Goal: Check status: Check status

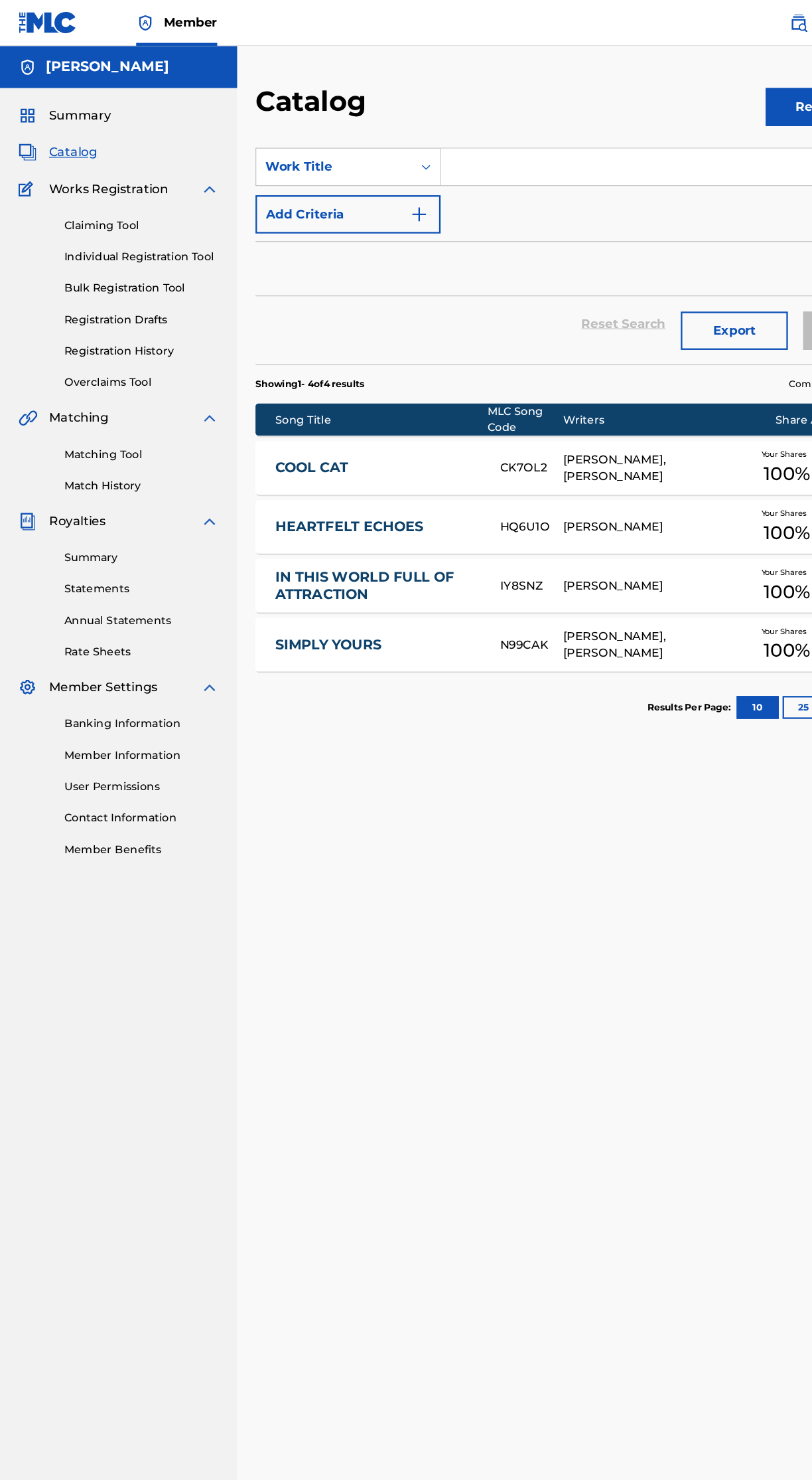
click at [142, 277] on link "Registration Drafts" at bounding box center [123, 277] width 134 height 14
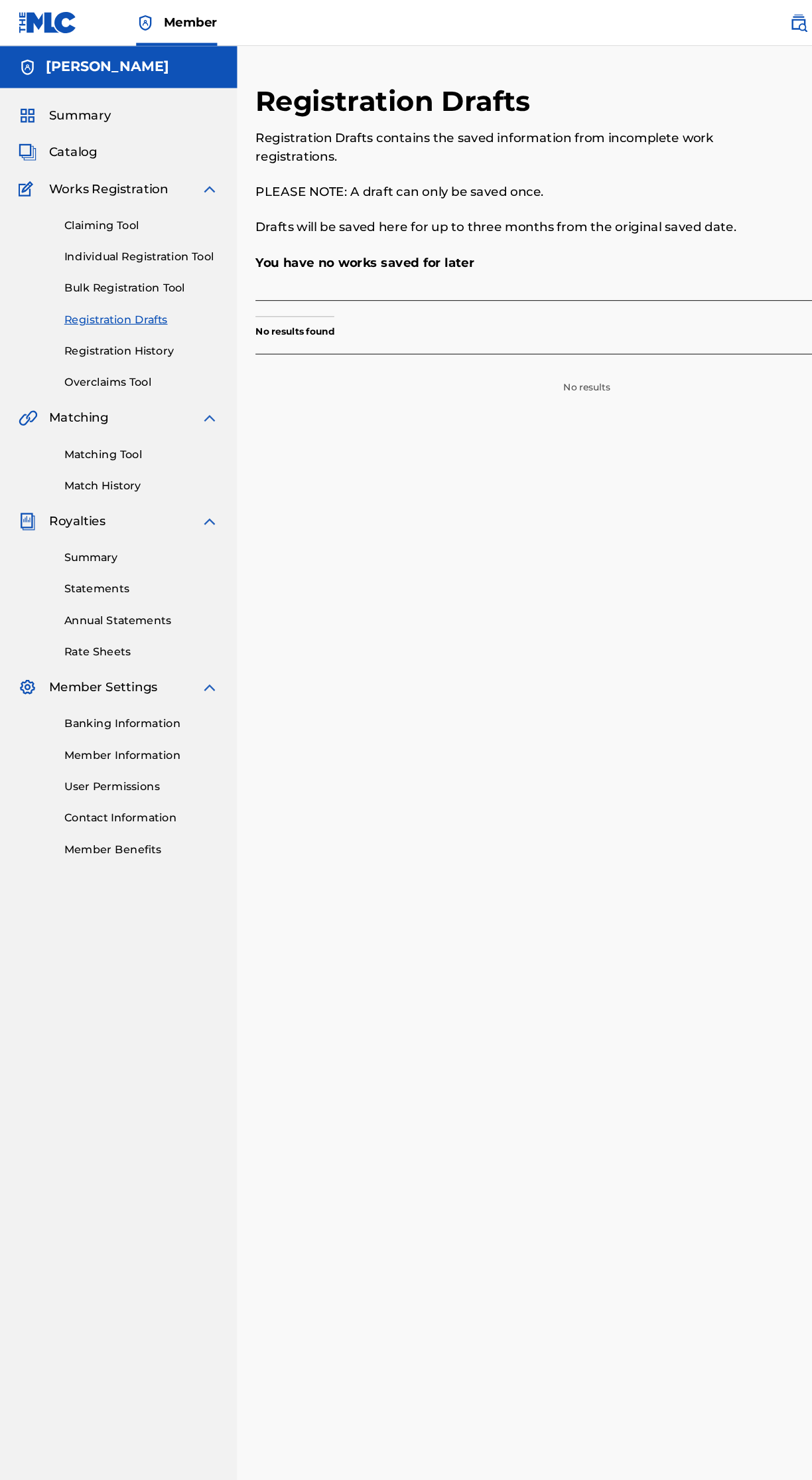
click at [122, 301] on link "Registration History" at bounding box center [123, 304] width 134 height 14
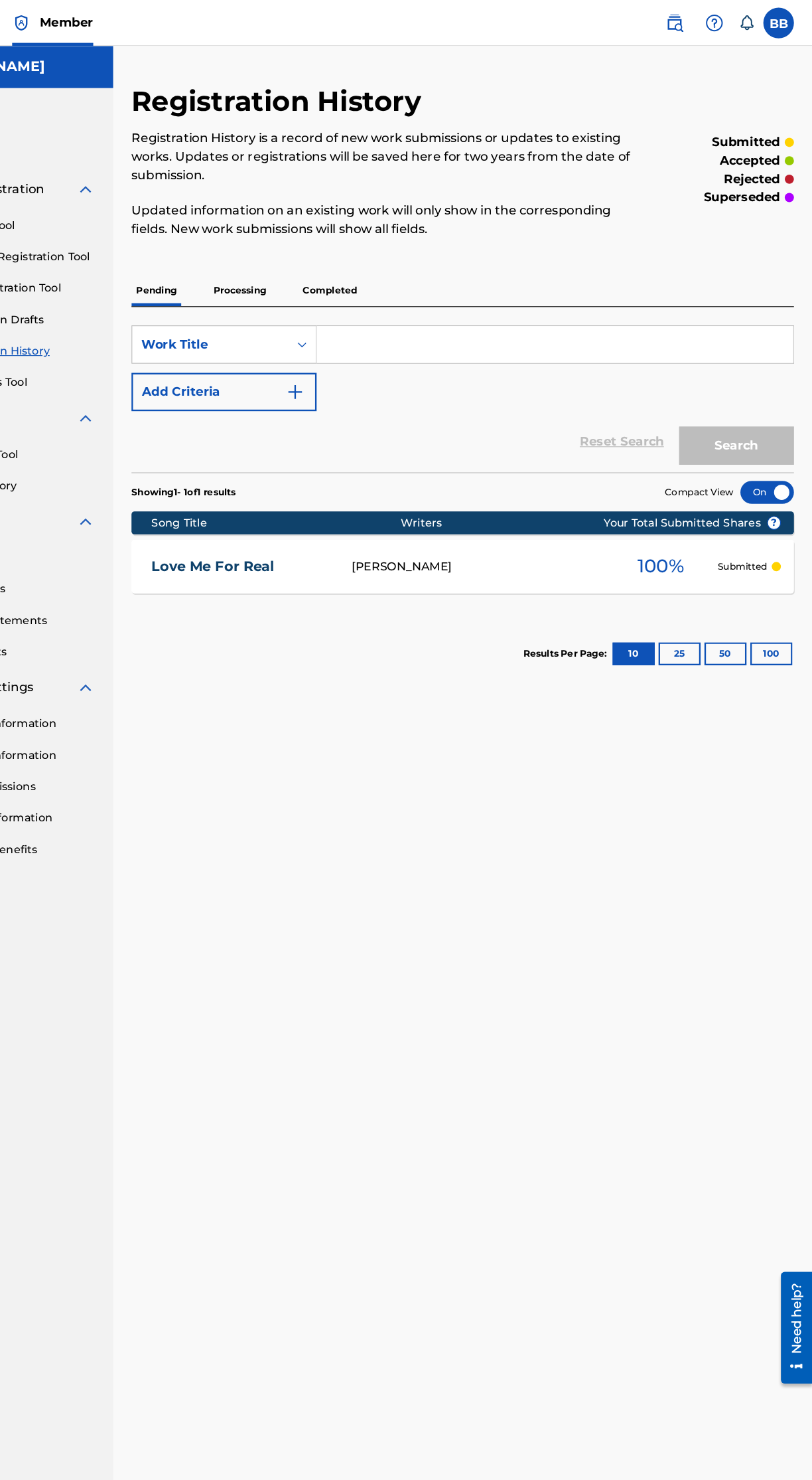
click at [331, 250] on p "Processing" at bounding box center [316, 251] width 54 height 28
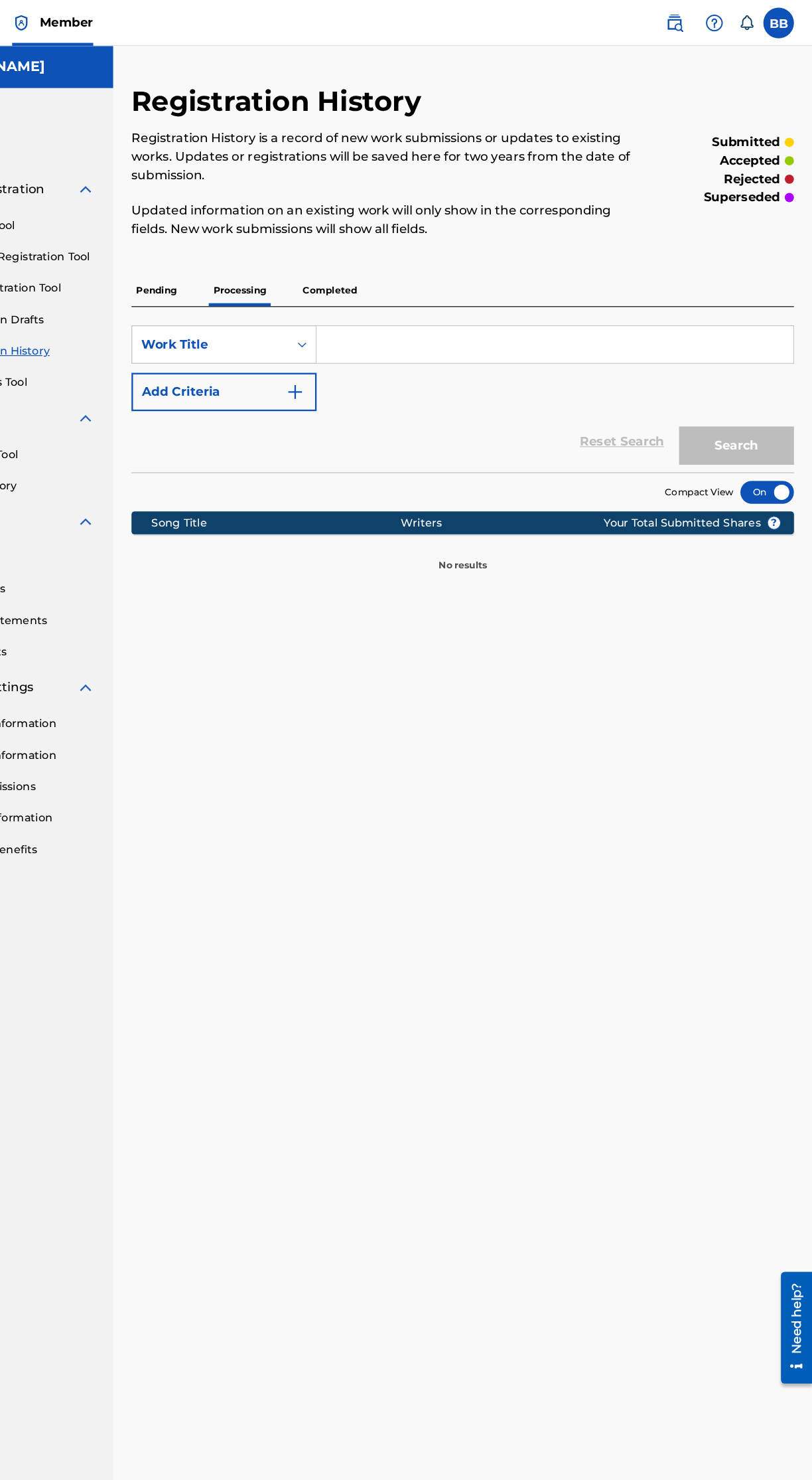
click at [412, 238] on p "Completed" at bounding box center [394, 251] width 55 height 28
